Goal: Transaction & Acquisition: Purchase product/service

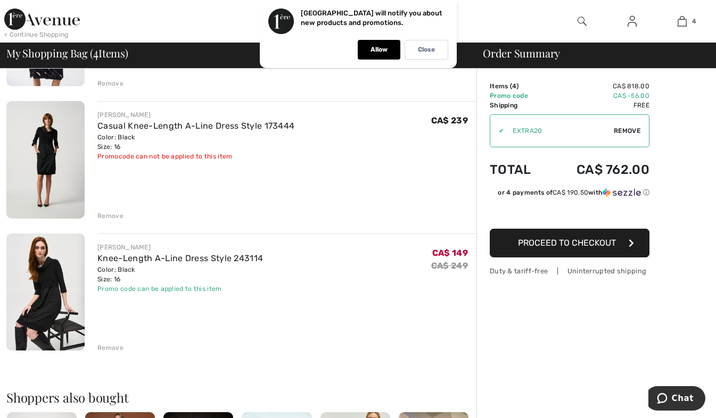
scroll to position [266, 0]
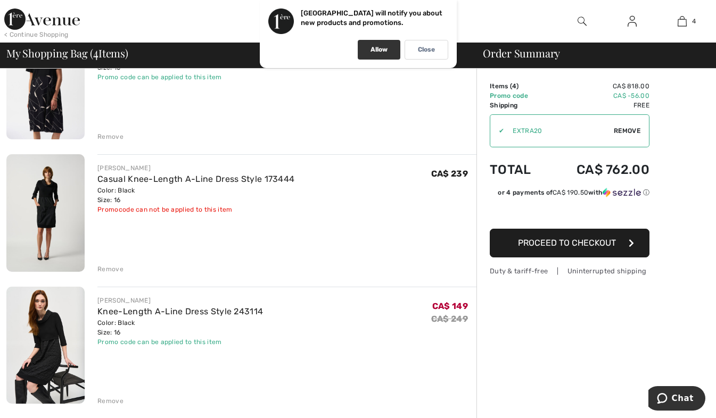
click at [379, 50] on p "Allow" at bounding box center [379, 50] width 17 height 8
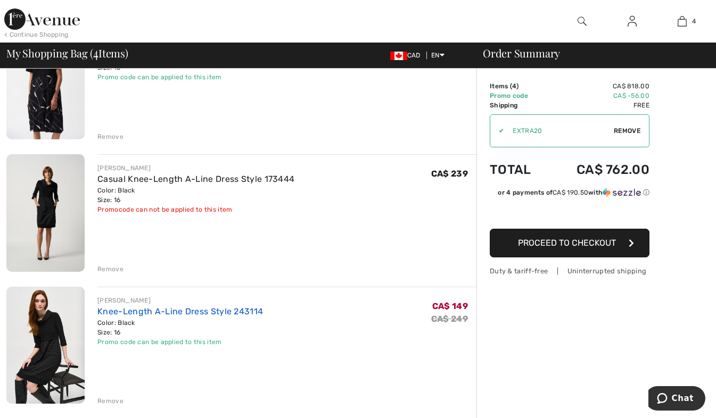
click at [163, 309] on link "Knee-Length A-Line Dress Style 243114" at bounding box center [180, 312] width 166 height 10
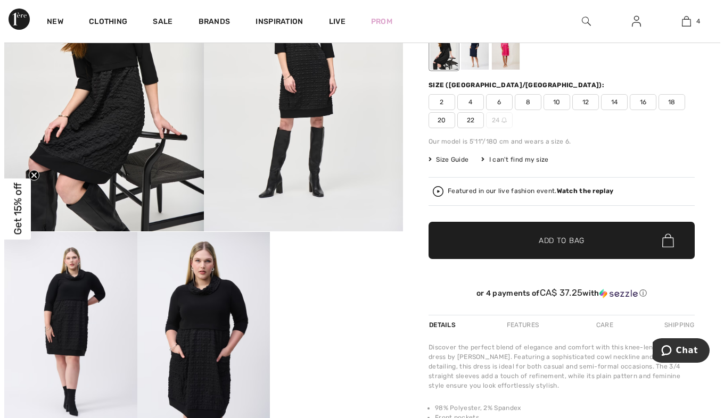
scroll to position [160, 0]
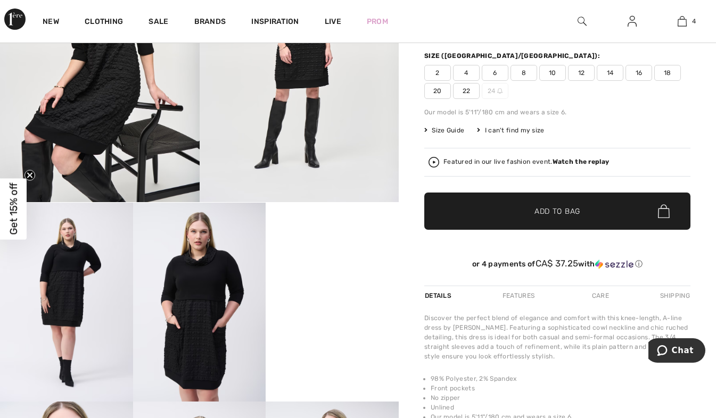
click at [201, 278] on img at bounding box center [199, 302] width 133 height 199
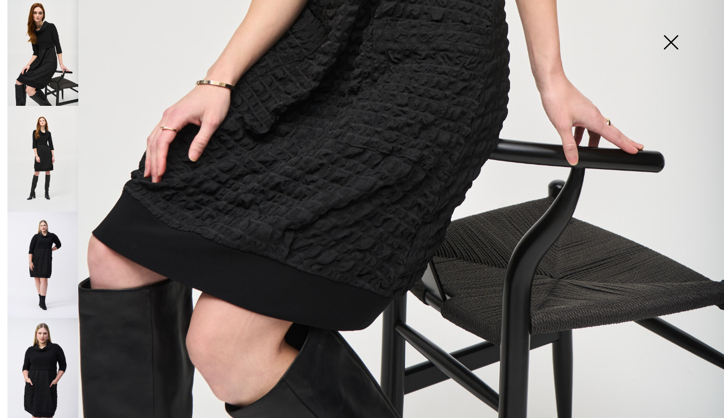
scroll to position [586, 0]
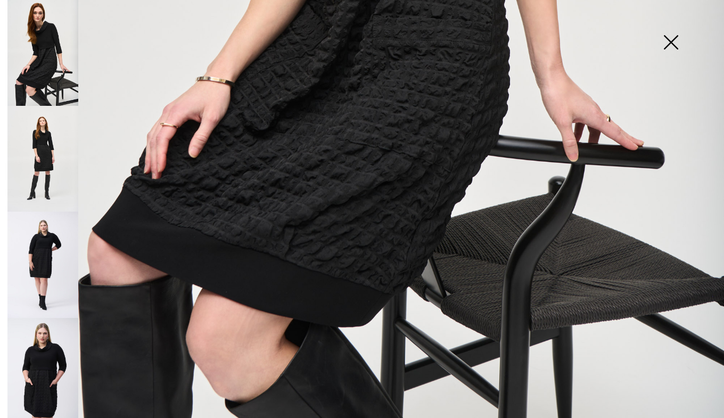
click at [46, 254] on img at bounding box center [42, 265] width 71 height 106
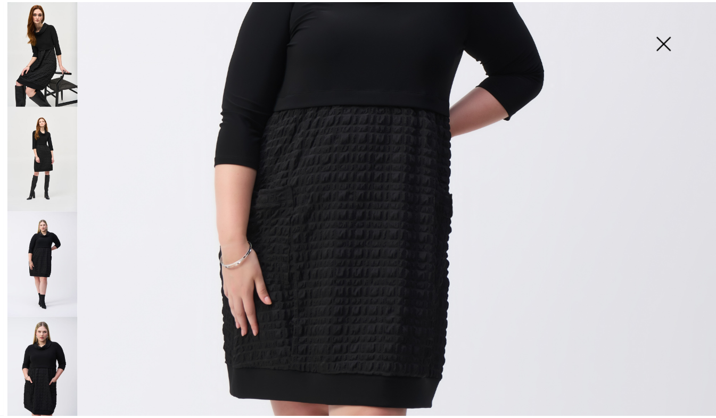
scroll to position [106, 0]
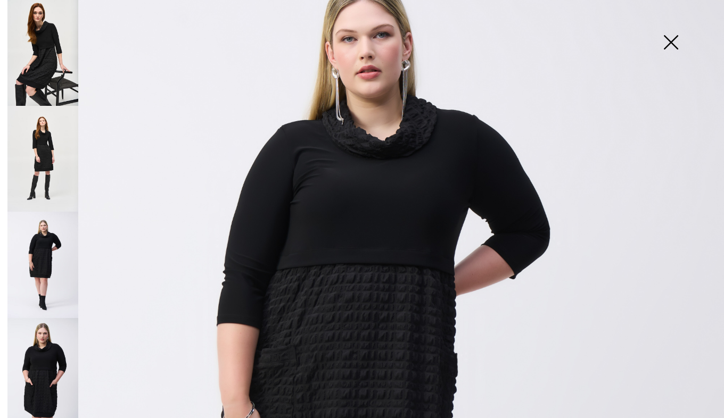
click at [673, 40] on img at bounding box center [670, 43] width 53 height 55
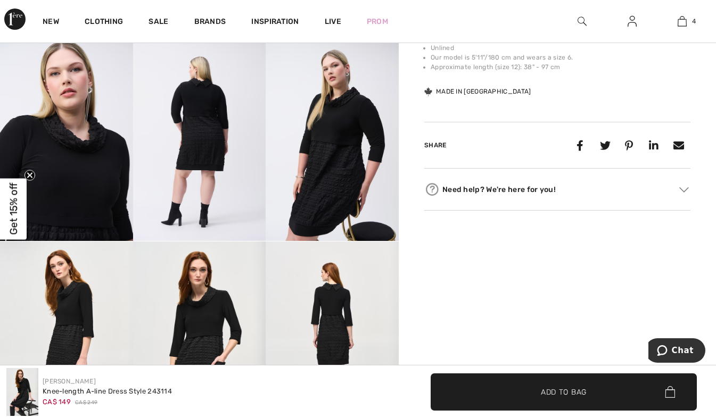
scroll to position [532, 0]
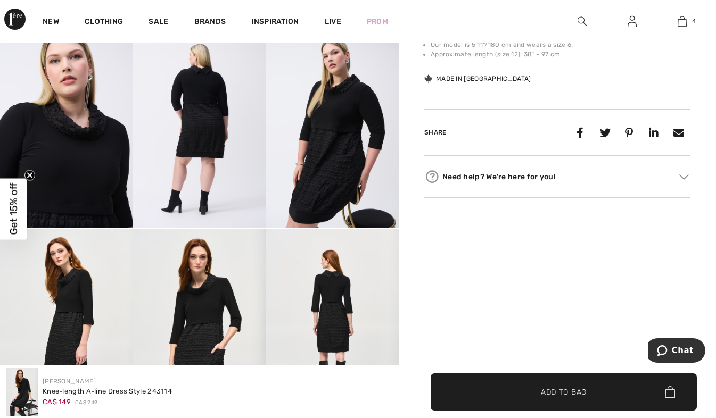
click at [200, 126] on img at bounding box center [199, 128] width 133 height 199
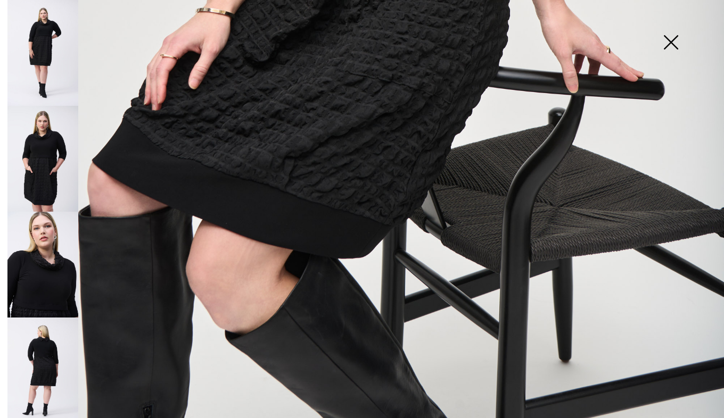
scroll to position [213, 0]
click at [52, 284] on img at bounding box center [42, 264] width 71 height 106
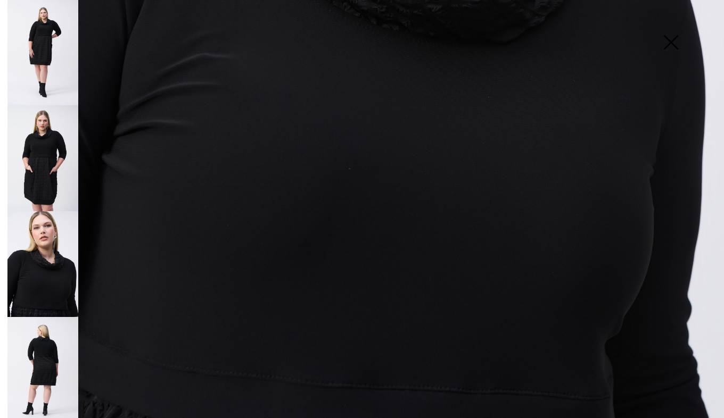
scroll to position [654, 0]
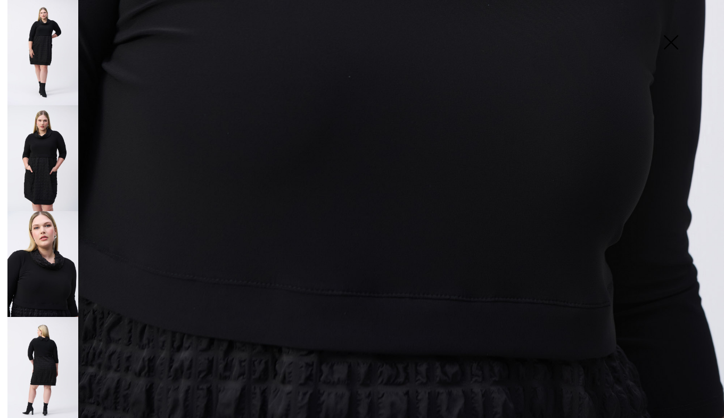
click at [48, 337] on img at bounding box center [42, 370] width 71 height 106
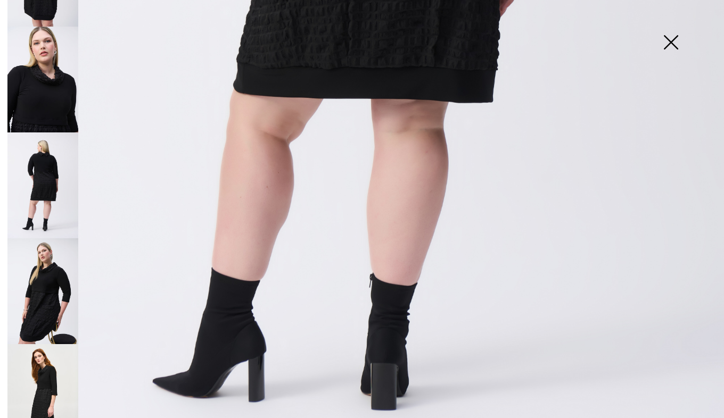
scroll to position [426, 0]
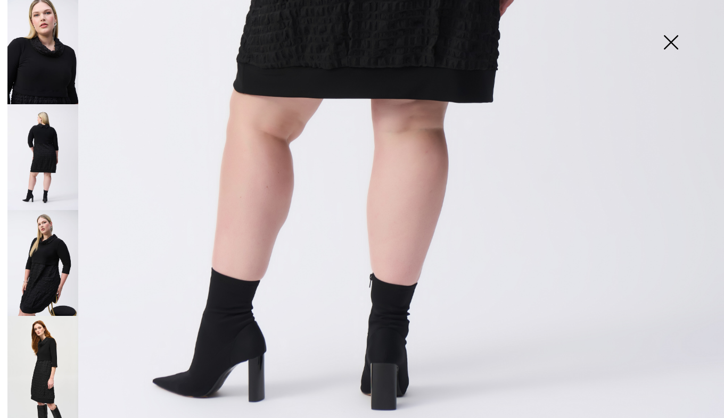
click at [50, 245] on img at bounding box center [42, 263] width 71 height 106
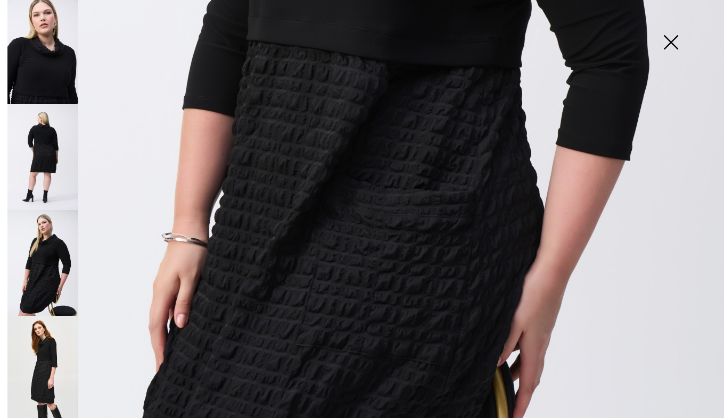
scroll to position [388, 0]
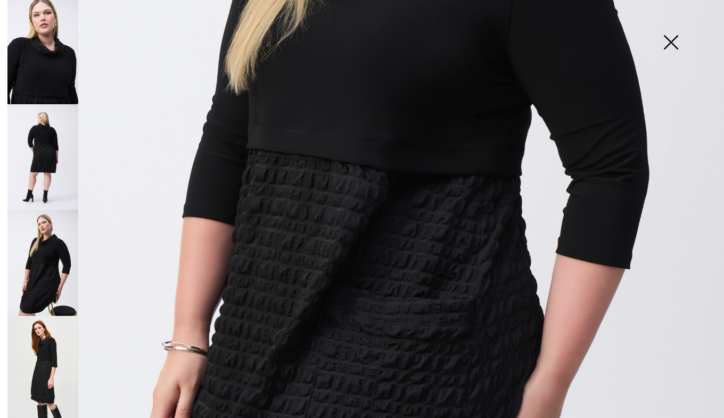
click at [665, 38] on img at bounding box center [670, 43] width 53 height 55
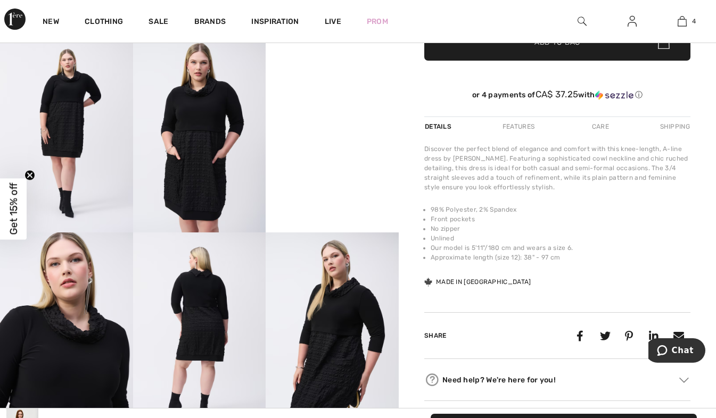
scroll to position [319, 0]
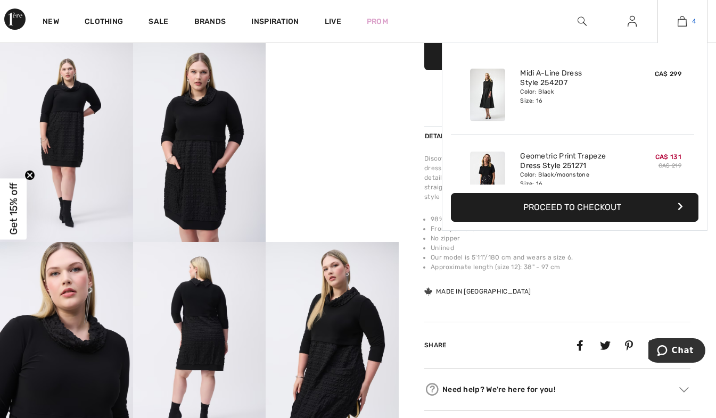
click at [681, 18] on img at bounding box center [682, 21] width 9 height 13
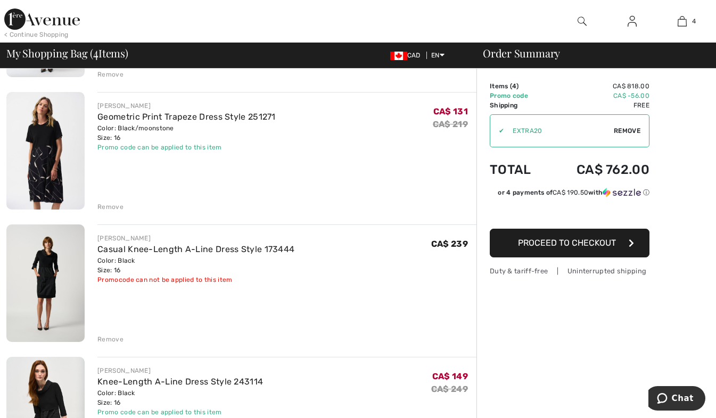
scroll to position [266, 0]
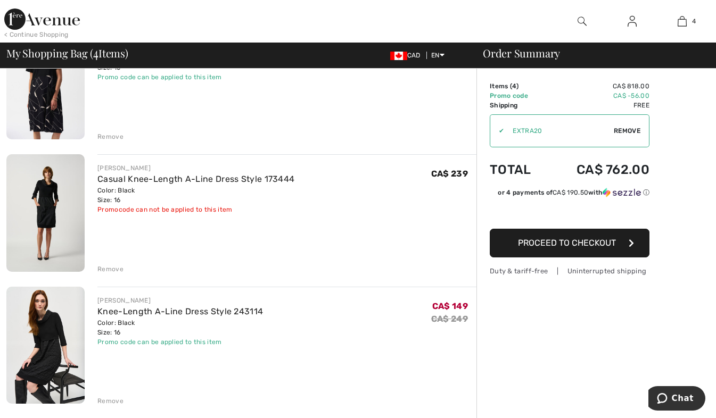
click at [108, 267] on div "Remove" at bounding box center [110, 270] width 26 height 10
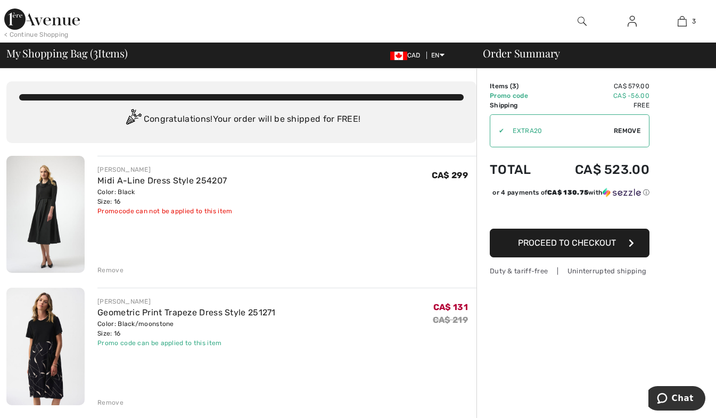
scroll to position [0, 0]
click at [101, 269] on div "Remove" at bounding box center [110, 271] width 26 height 10
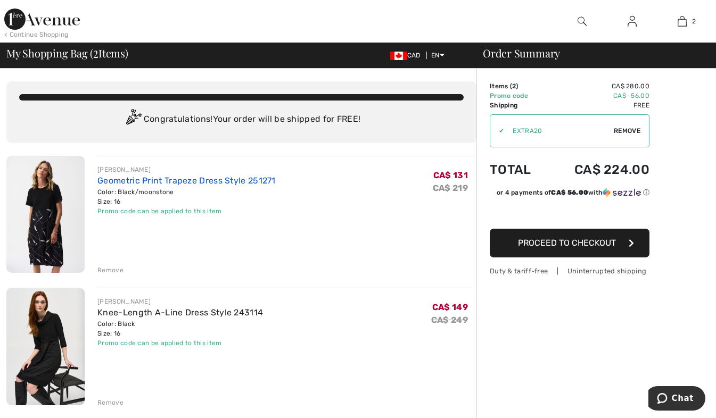
click at [185, 179] on link "Geometric Print Trapeze Dress Style 251271" at bounding box center [186, 181] width 178 height 10
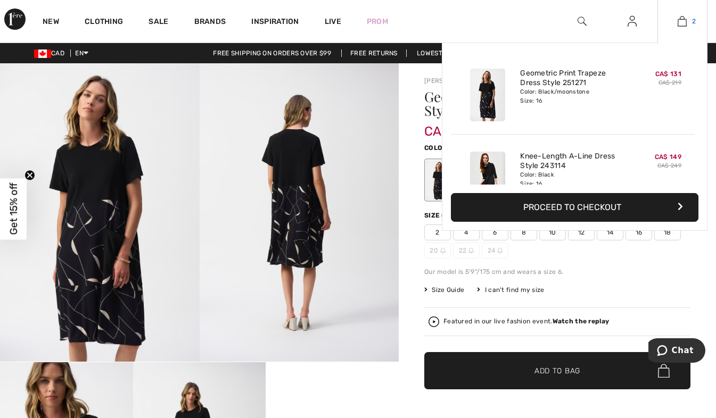
click at [679, 19] on img at bounding box center [682, 21] width 9 height 13
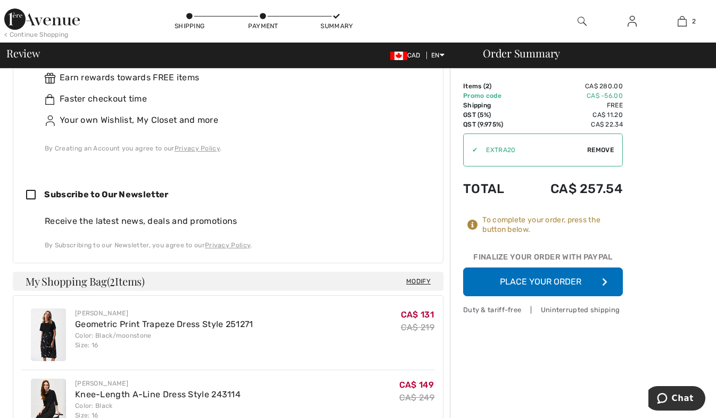
scroll to position [479, 0]
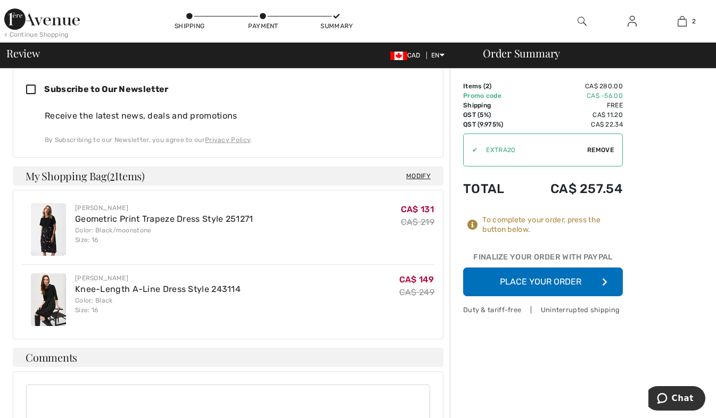
click at [552, 278] on button "Place Your Order" at bounding box center [543, 282] width 160 height 29
